Goal: Information Seeking & Learning: Learn about a topic

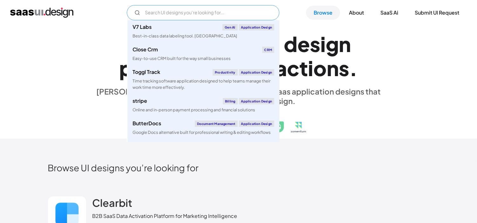
click at [236, 14] on input "Email Form" at bounding box center [203, 12] width 153 height 15
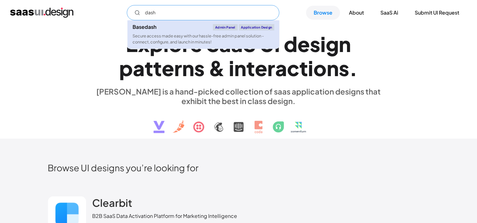
click at [199, 32] on link "Basedash Admin Panel Application Design Secure access made easy with our hassle…" at bounding box center [203, 34] width 152 height 29
type input "dash"
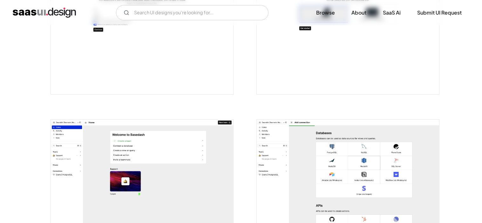
scroll to position [470, 0]
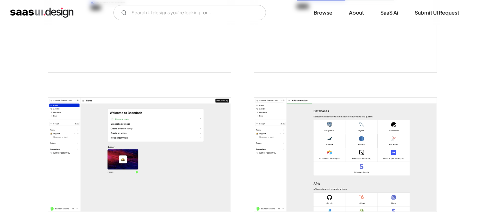
drag, startPoint x: 0, startPoint y: 0, endPoint x: 199, endPoint y: 32, distance: 201.9
click at [199, 32] on img "open lightbox" at bounding box center [139, 15] width 182 height 114
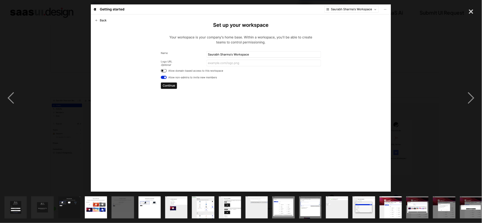
click at [280, 197] on img "show item 11 of 19" at bounding box center [284, 208] width 36 height 22
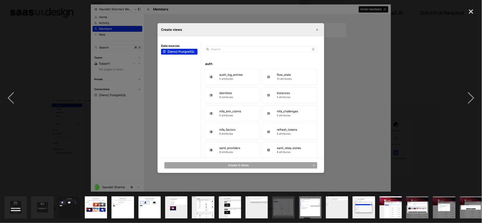
click at [436, 104] on div at bounding box center [241, 98] width 482 height 188
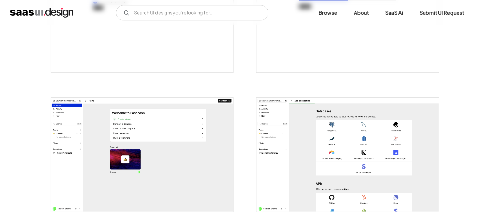
scroll to position [428, 0]
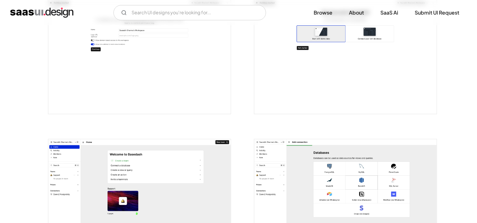
click at [436, 104] on img "open lightbox" at bounding box center [345, 57] width 182 height 114
